Goal: Information Seeking & Learning: Learn about a topic

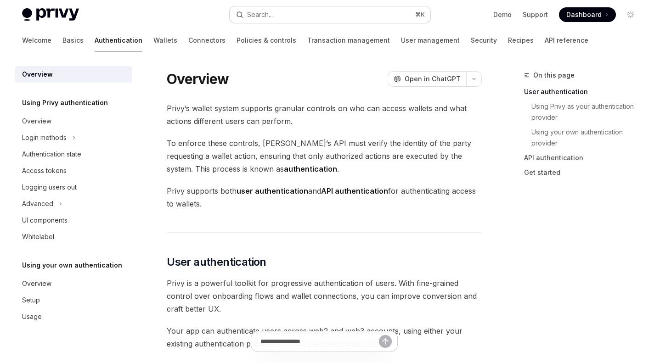
click at [349, 17] on button "Search... ⌘ K" at bounding box center [330, 14] width 200 height 17
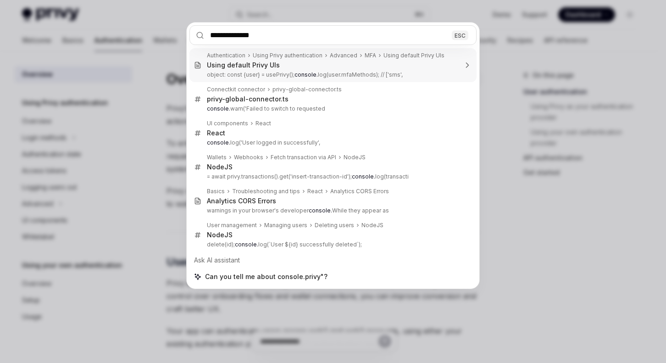
type input "**********"
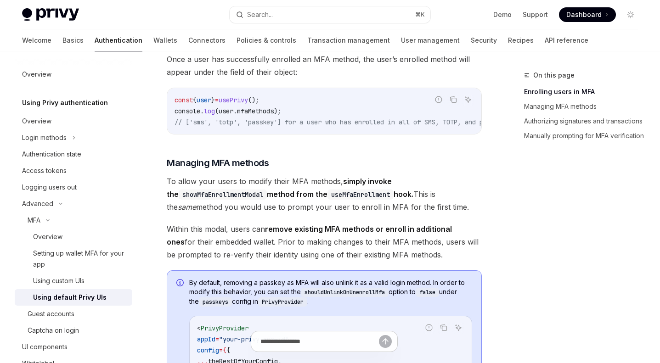
scroll to position [599, 0]
click at [62, 39] on link "Basics" at bounding box center [72, 40] width 21 height 22
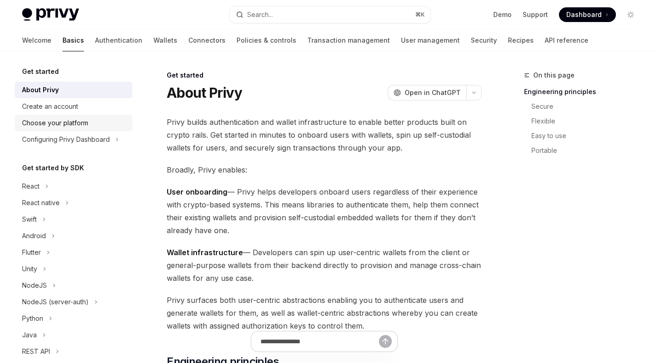
click at [89, 117] on link "Choose your platform" at bounding box center [74, 123] width 118 height 17
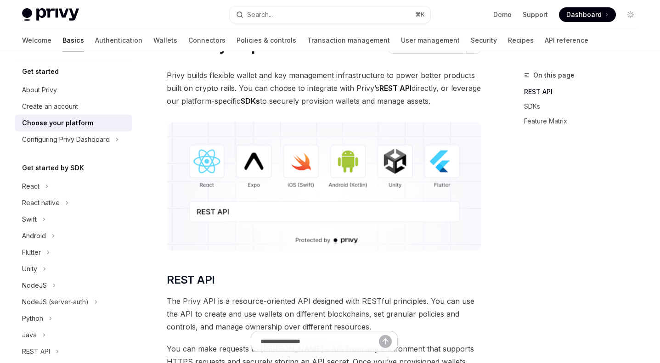
scroll to position [47, 0]
click at [102, 137] on div "Configuring Privy Dashboard" at bounding box center [66, 139] width 88 height 11
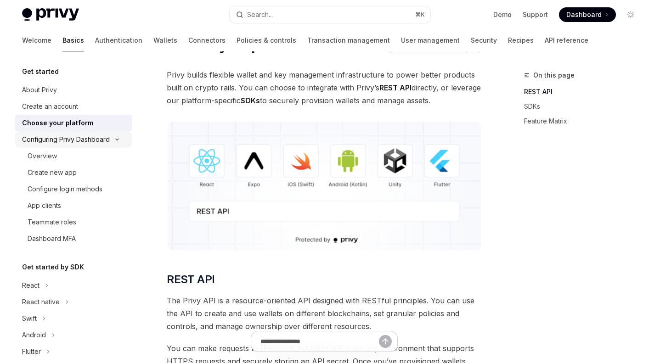
scroll to position [35, 0]
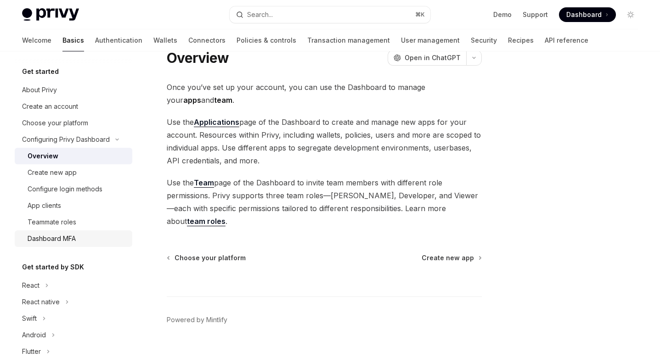
click at [82, 232] on link "Dashboard MFA" at bounding box center [74, 238] width 118 height 17
type textarea "*"
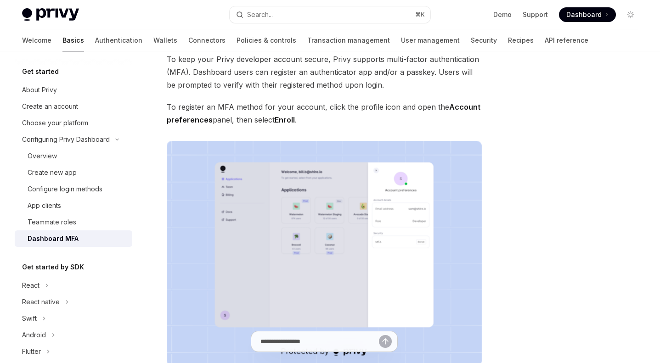
scroll to position [62, 0]
